Goal: Communication & Community: Connect with others

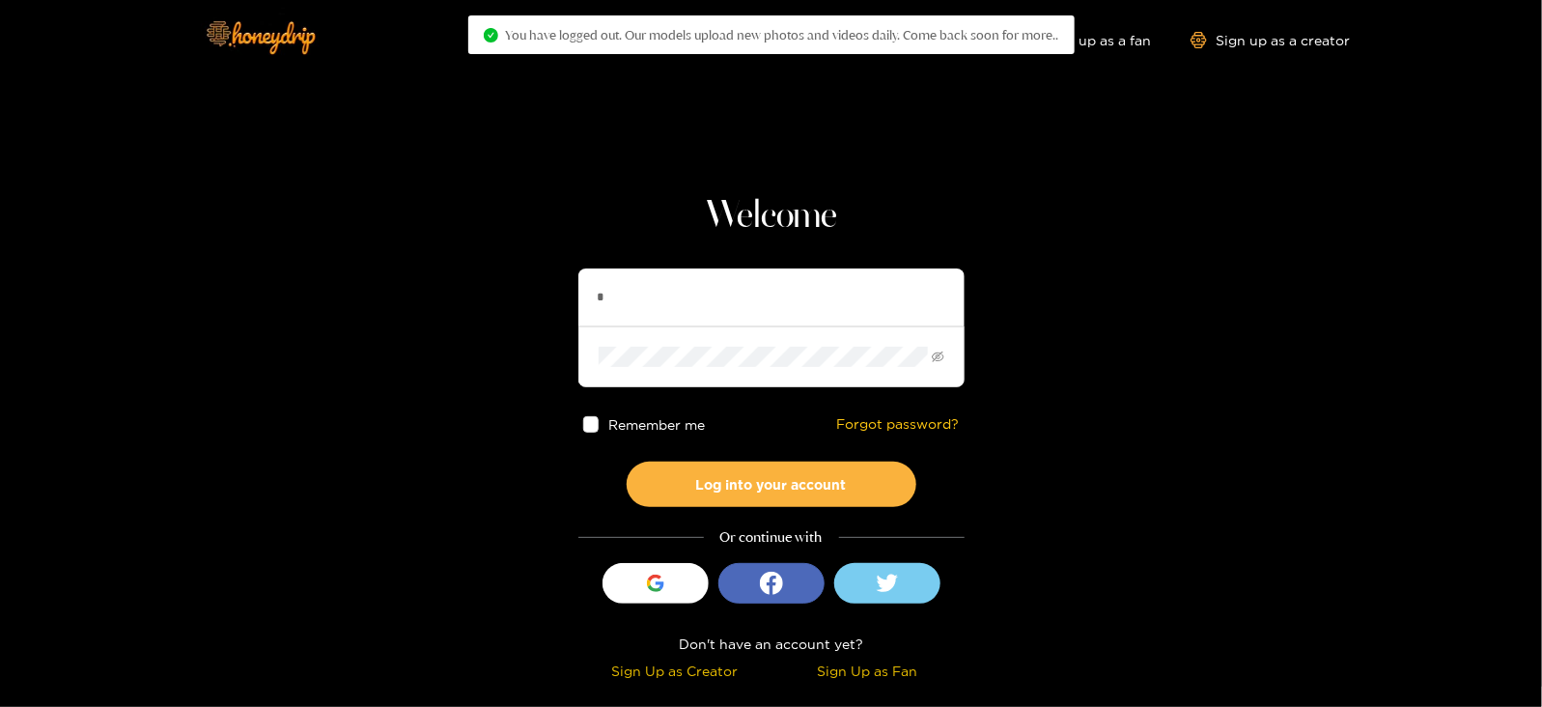
type input "*********"
click at [627, 462] on button "Log into your account" at bounding box center [772, 484] width 290 height 45
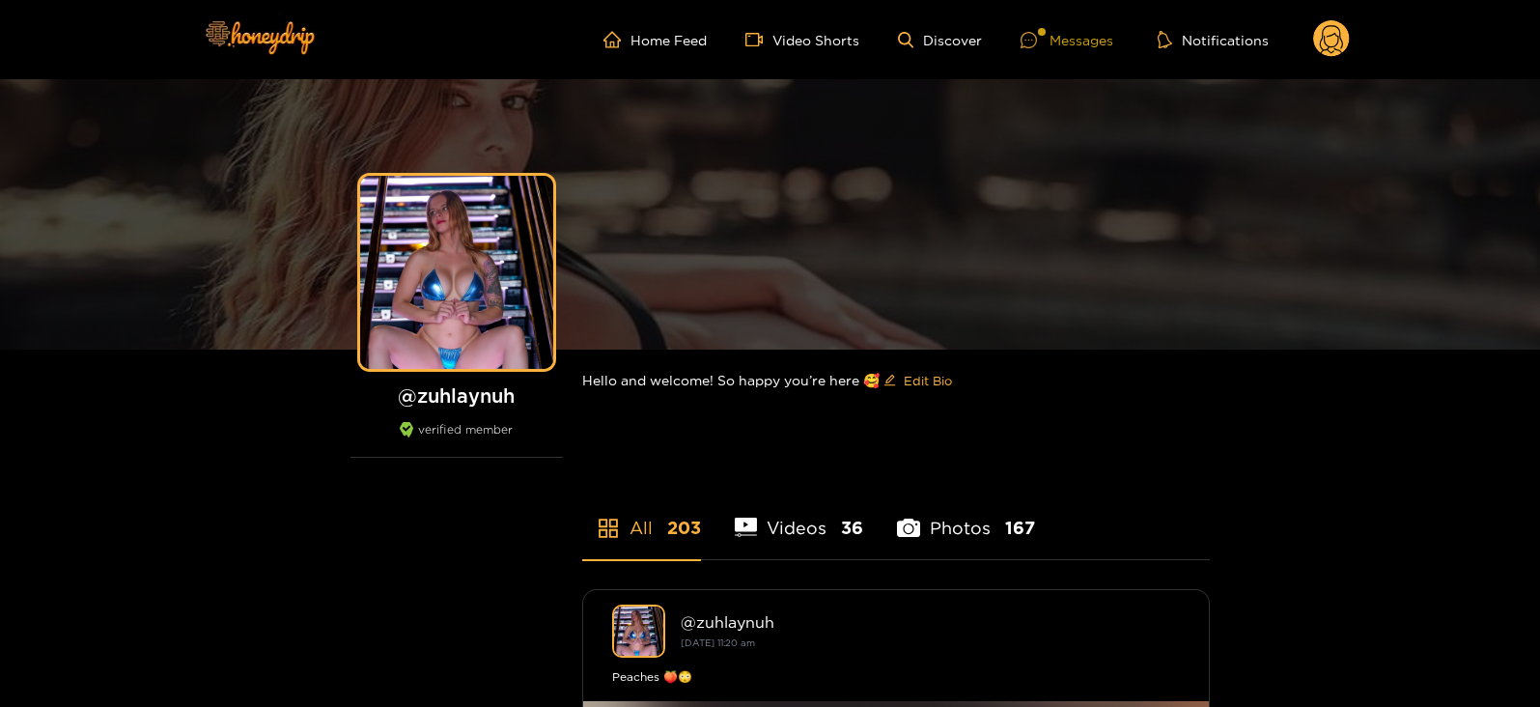
click at [1028, 29] on div "Messages" at bounding box center [1067, 40] width 93 height 22
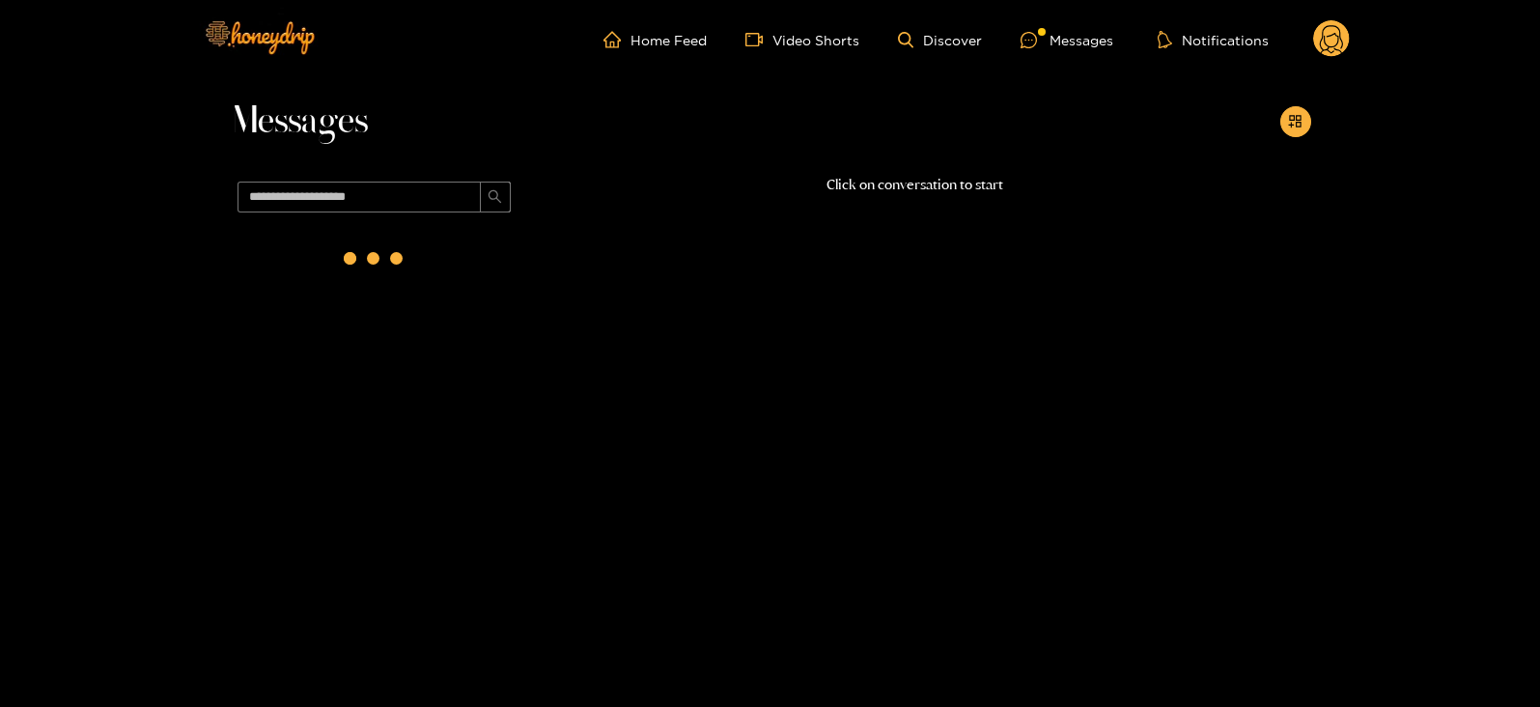
click at [422, 268] on div at bounding box center [375, 262] width 290 height 84
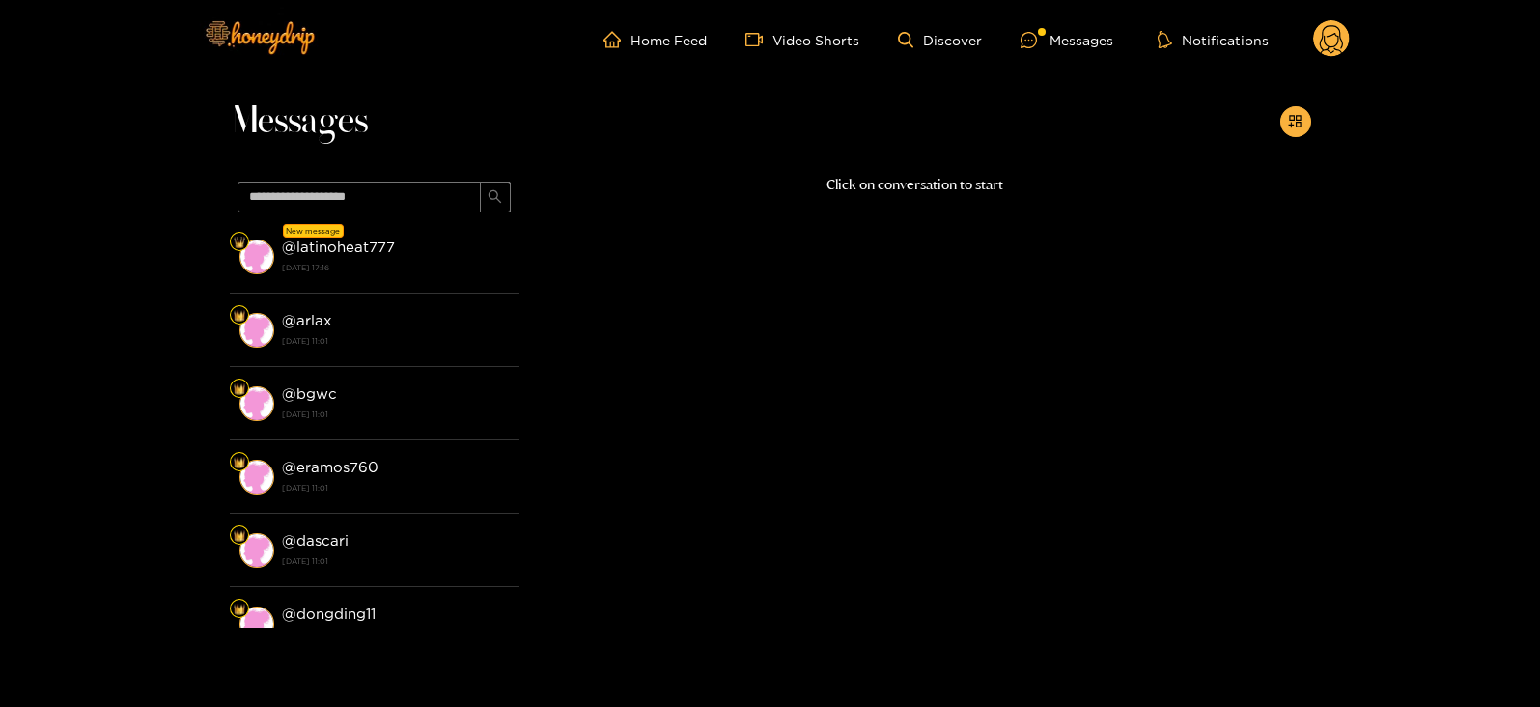
click at [405, 246] on div "@ latinoheat777 3 October 2025 17:16" at bounding box center [396, 256] width 228 height 43
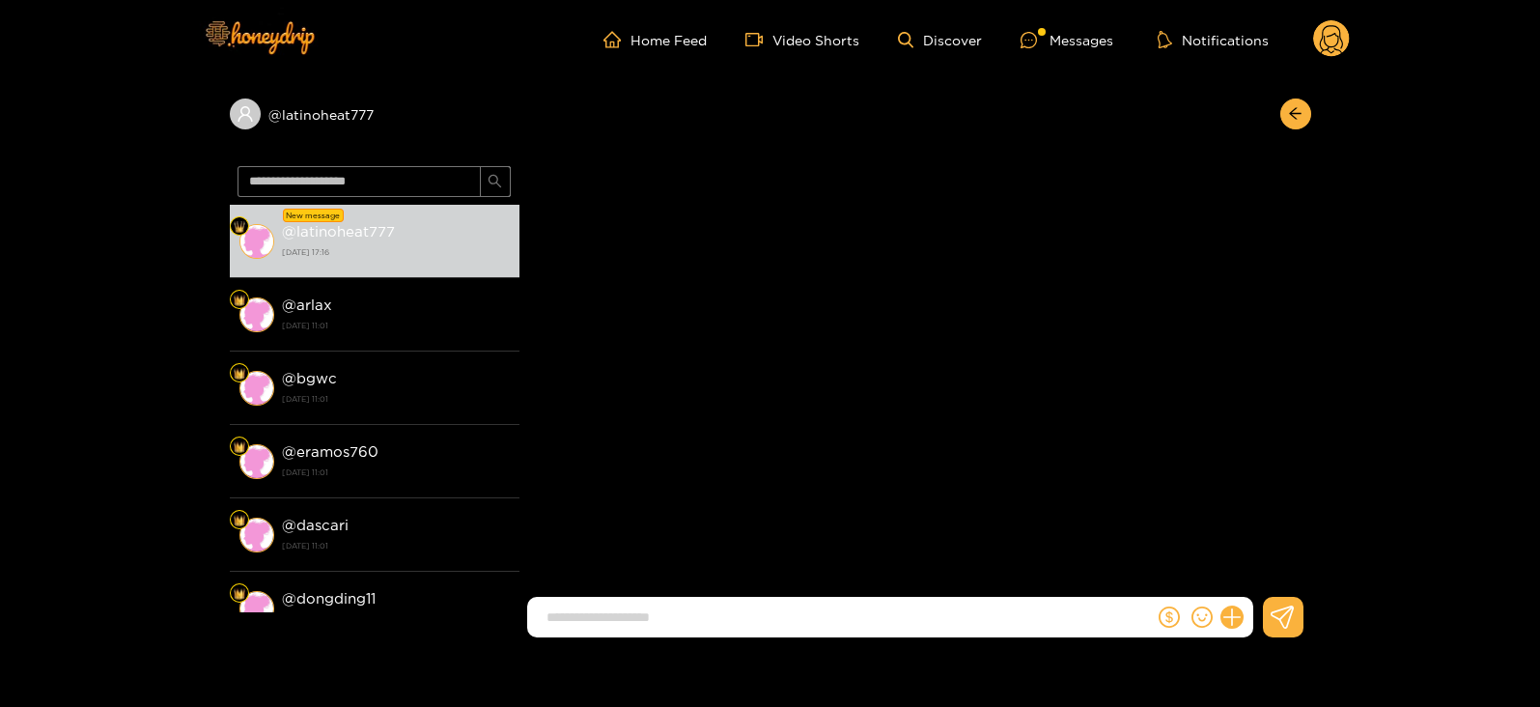
click at [405, 246] on strong "3 October 2025 17:16" at bounding box center [396, 251] width 228 height 17
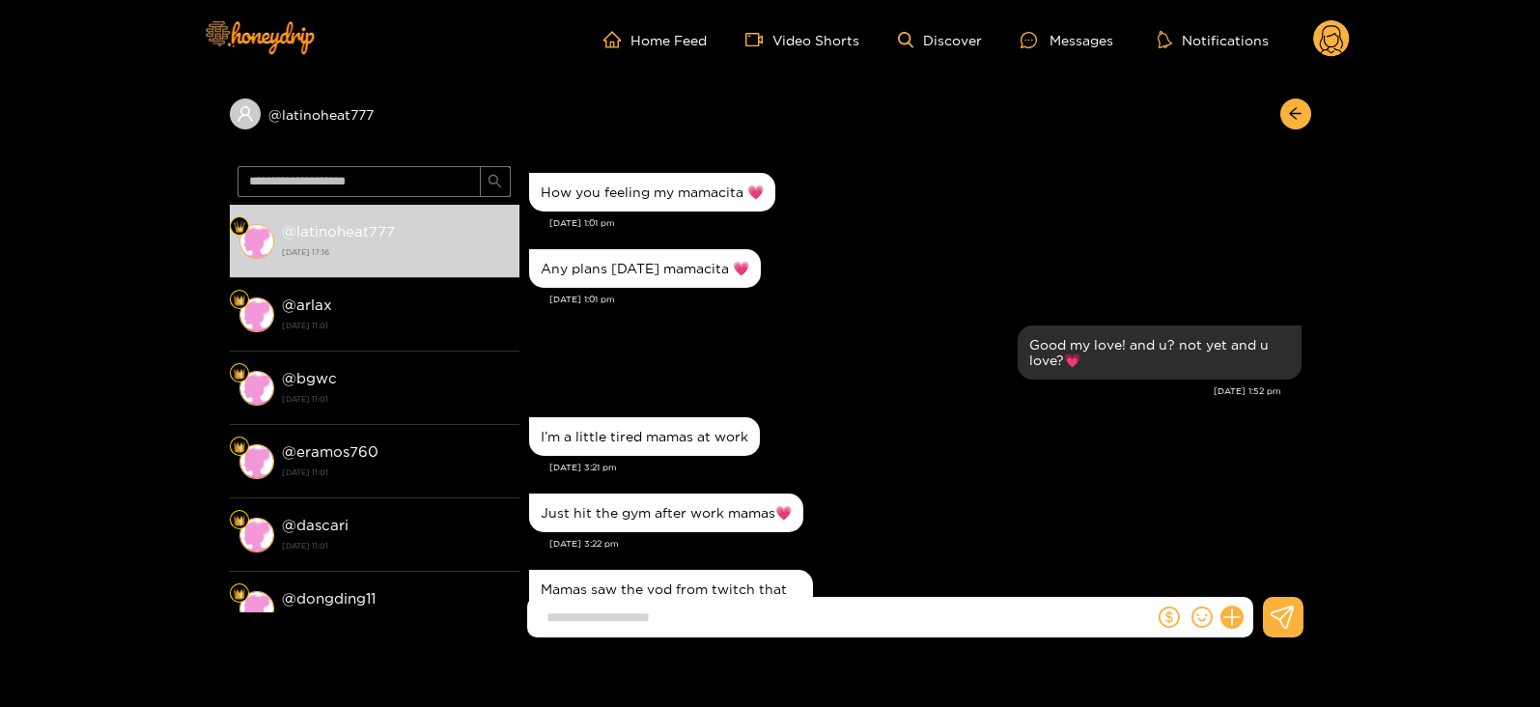
scroll to position [2043, 0]
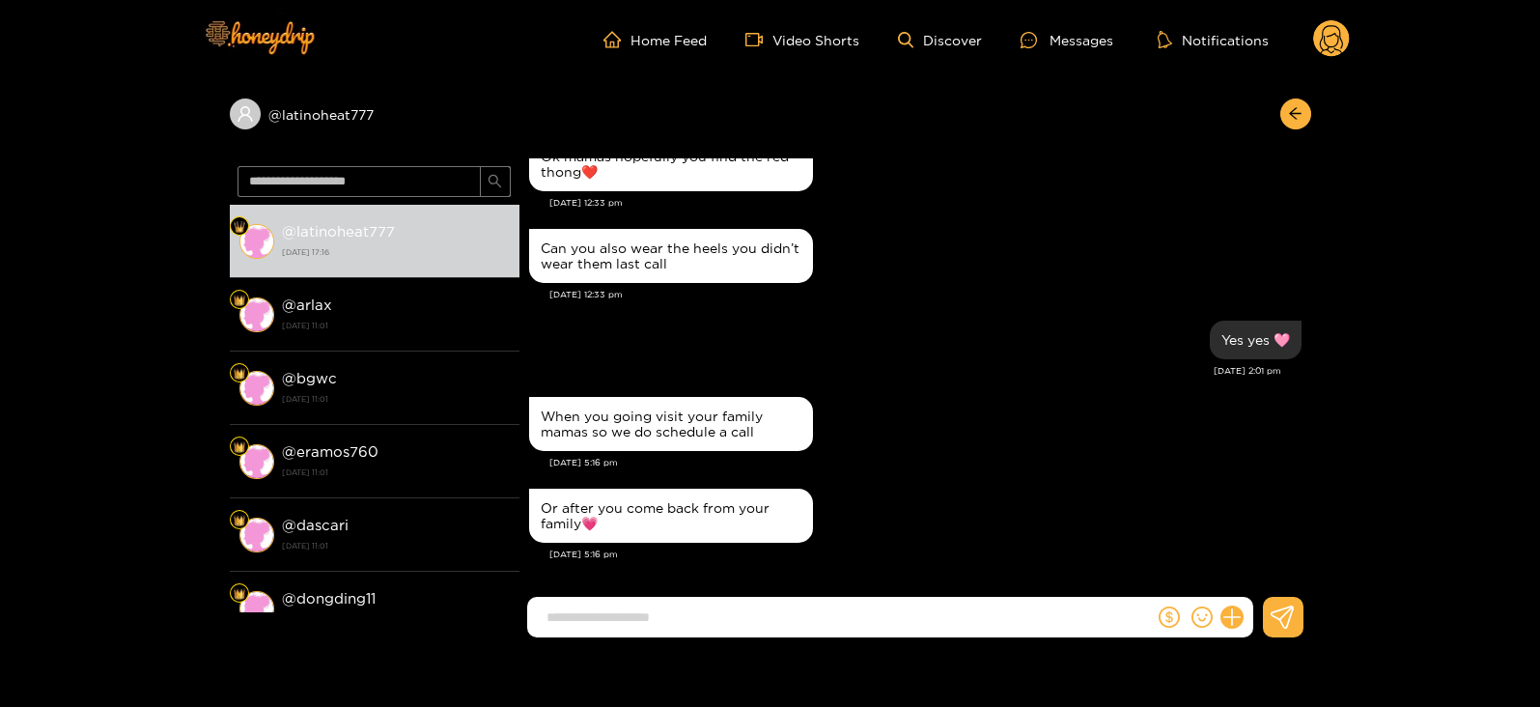
click at [1338, 44] on circle at bounding box center [1331, 38] width 37 height 37
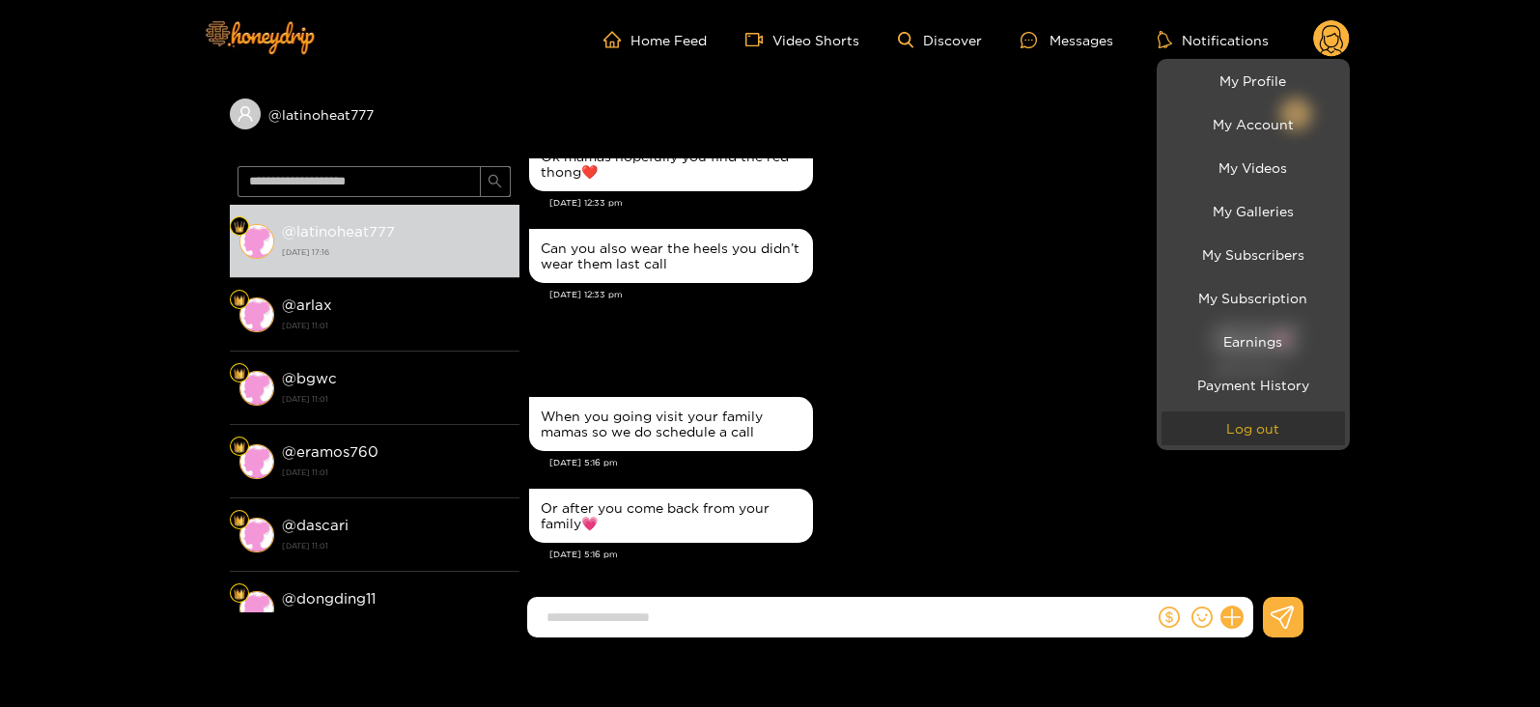
click at [1259, 432] on button "Log out" at bounding box center [1253, 428] width 183 height 34
